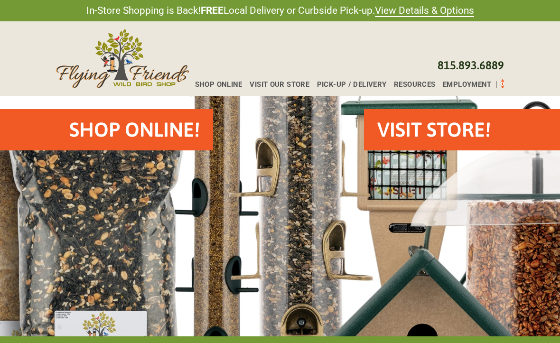
click at [282, 87] on span "Visit Our Store" at bounding box center [280, 84] width 60 height 7
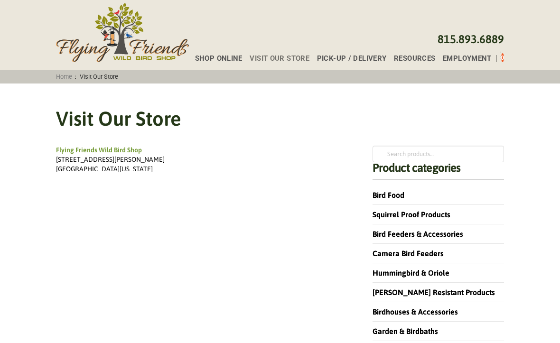
scroll to position [28, 0]
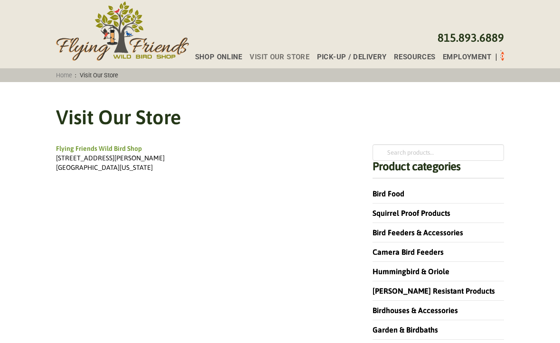
click at [419, 214] on link "Squirrel Proof Products" at bounding box center [412, 213] width 78 height 9
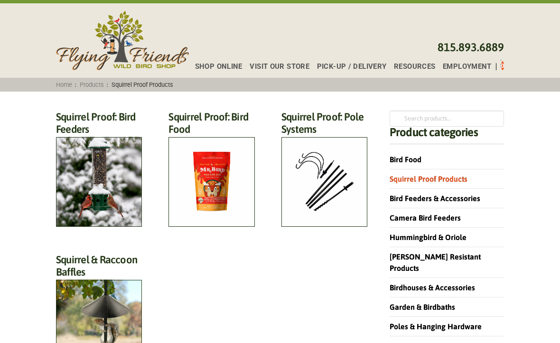
scroll to position [18, 0]
click at [431, 197] on link "Bird Feeders & Accessories" at bounding box center [435, 198] width 91 height 9
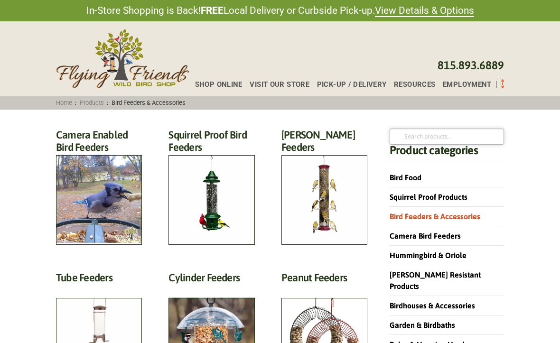
click at [398, 141] on input "Search for:" at bounding box center [447, 137] width 114 height 16
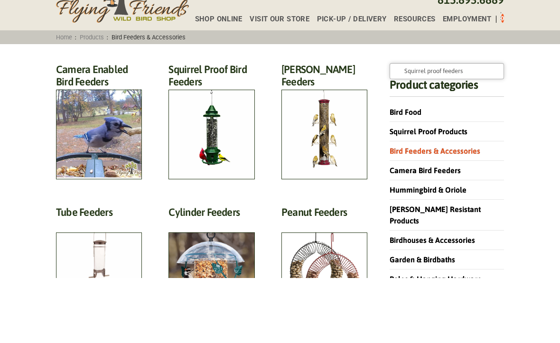
type input "Squirrel proof feeders"
click button "Search" at bounding box center [0, 0] width 0 height 0
